Goal: Task Accomplishment & Management: Manage account settings

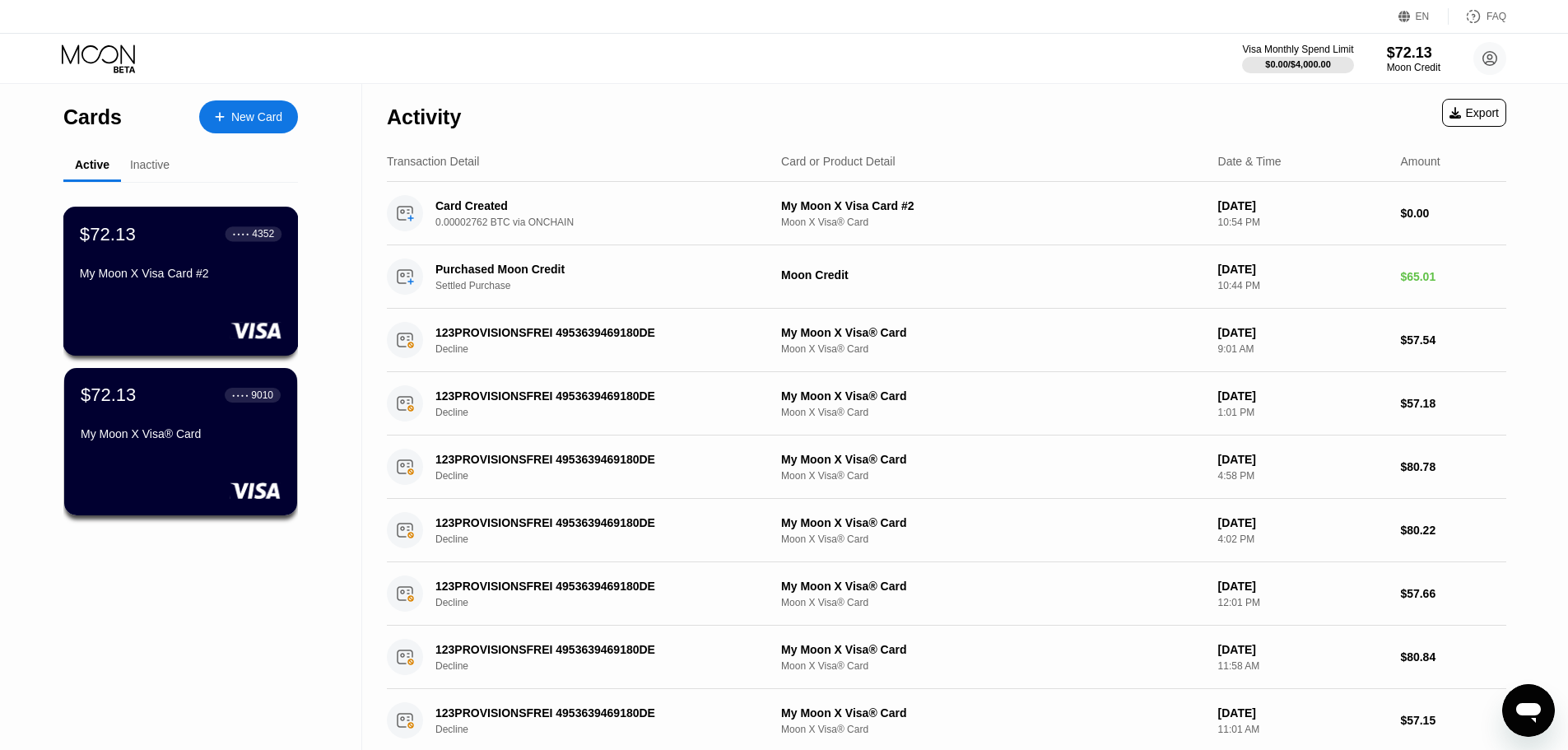
click at [255, 236] on div "4352" at bounding box center [263, 234] width 23 height 11
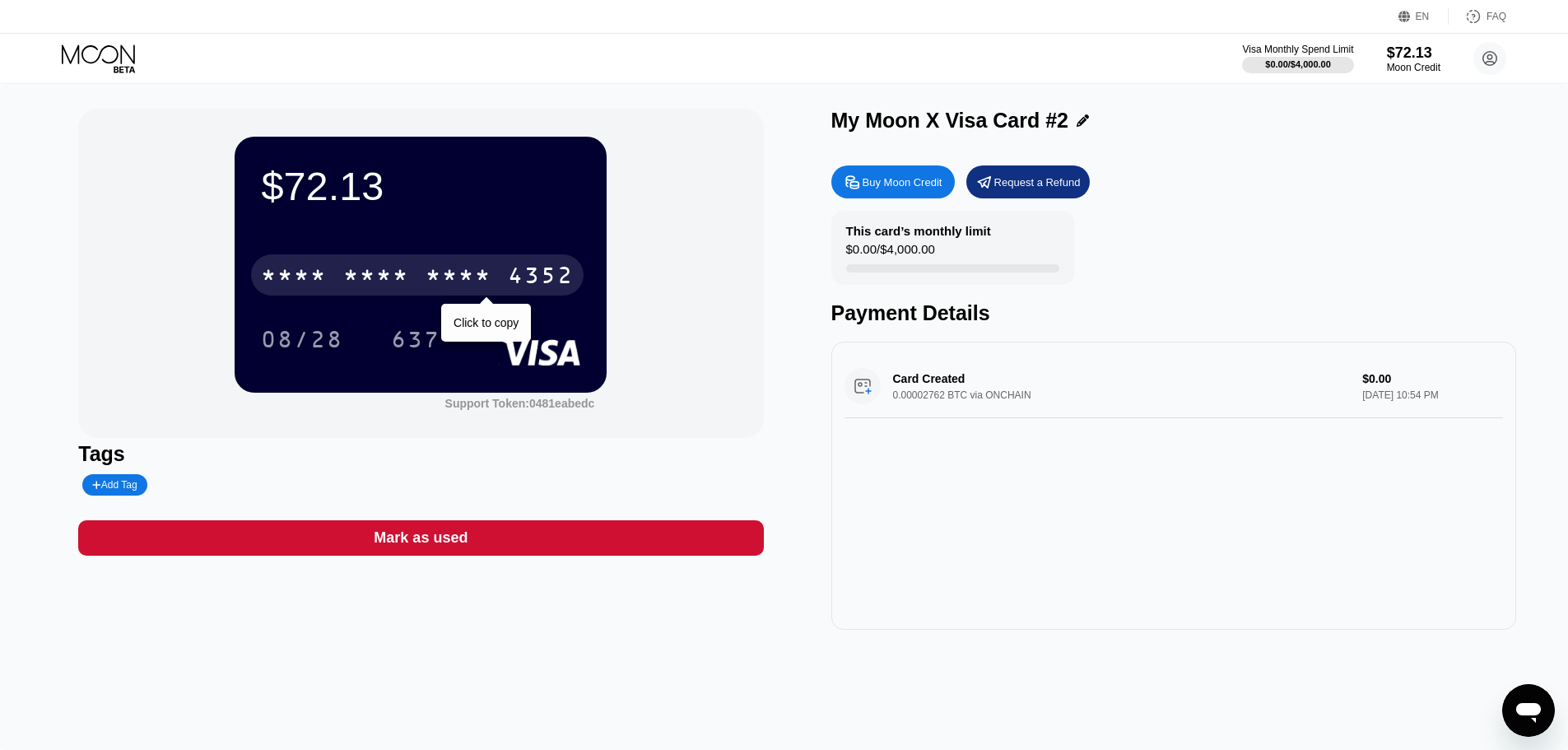
click at [459, 274] on div "* * * *" at bounding box center [459, 278] width 66 height 26
click at [519, 270] on div "4352" at bounding box center [540, 278] width 66 height 26
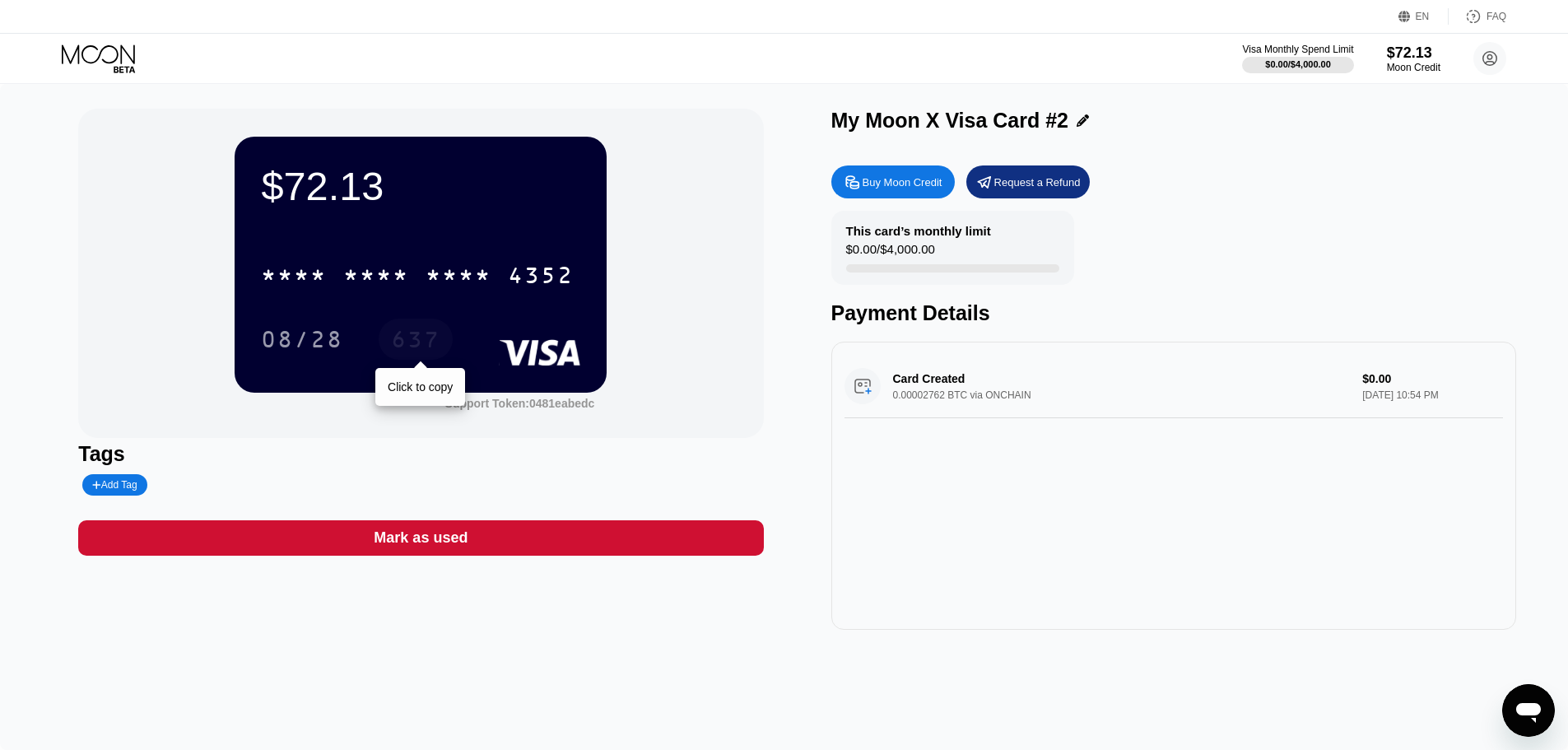
click at [403, 339] on div "637" at bounding box center [416, 342] width 50 height 26
click at [125, 44] on icon at bounding box center [100, 58] width 77 height 29
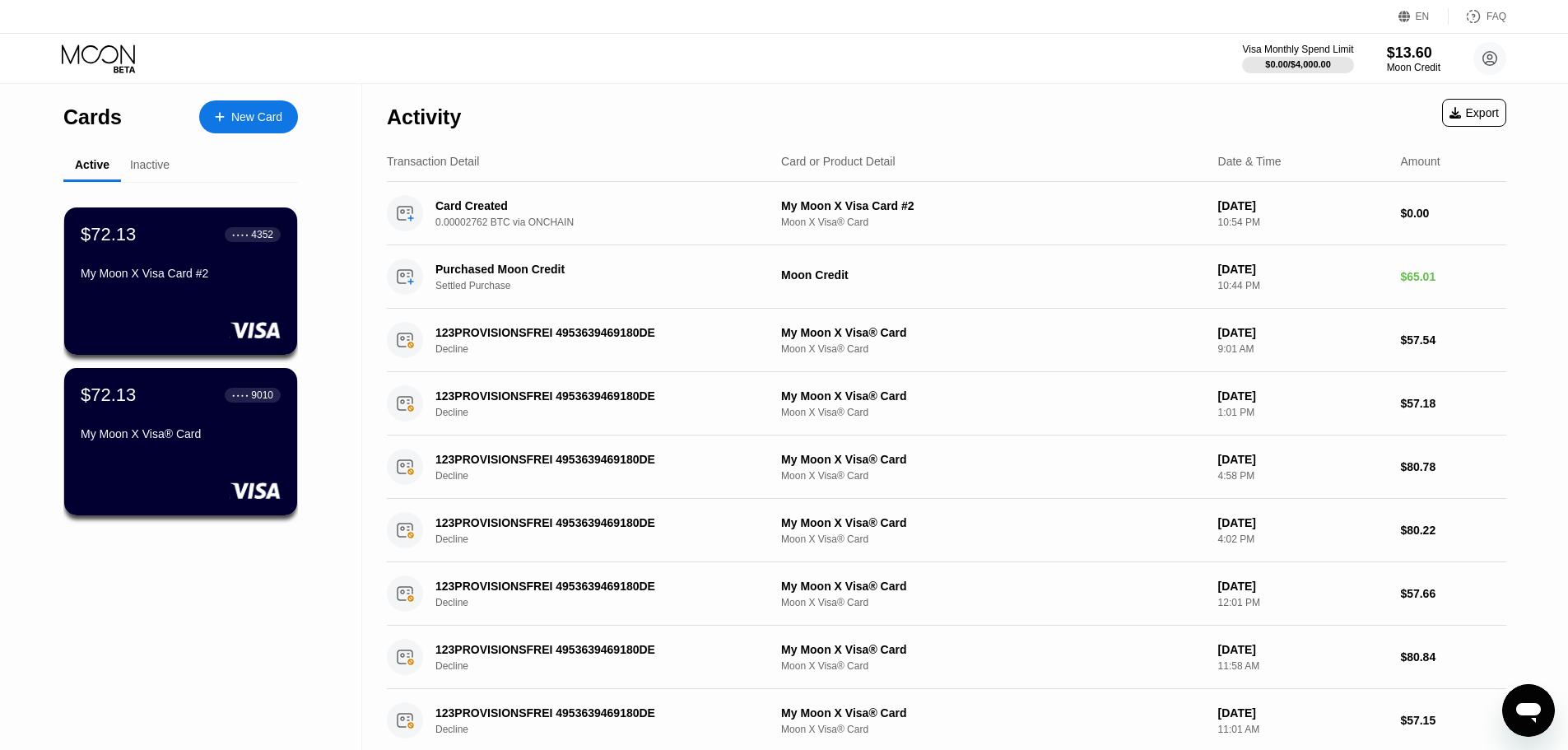
click at [94, 44] on icon at bounding box center [100, 58] width 77 height 29
